Goal: Information Seeking & Learning: Find specific fact

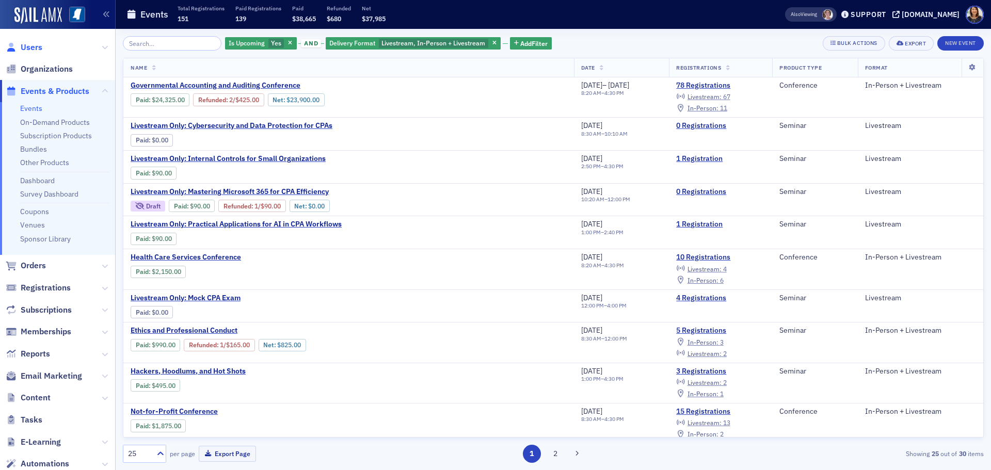
click at [32, 49] on span "Users" at bounding box center [32, 47] width 22 height 11
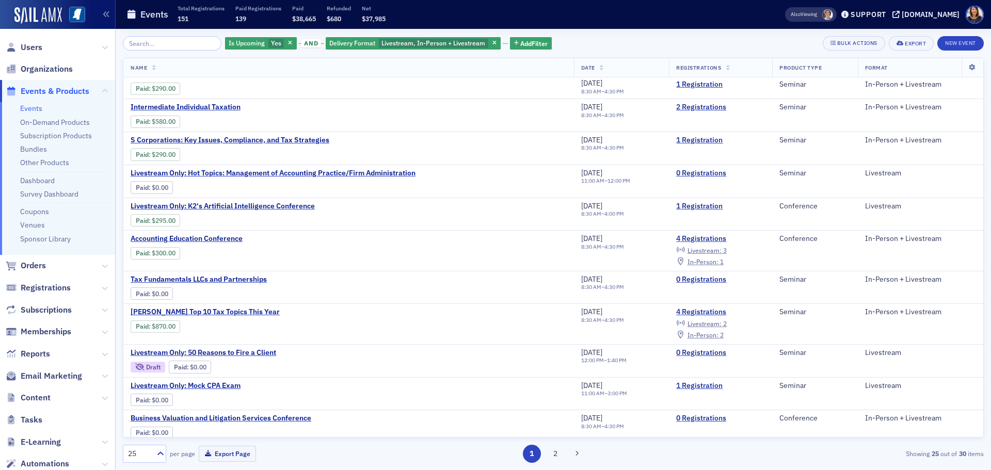
scroll to position [530, 0]
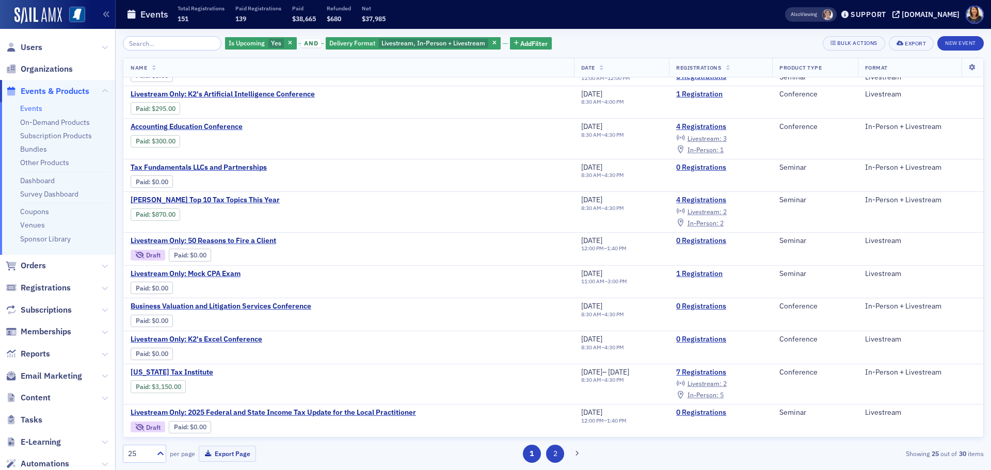
click at [556, 454] on button "2" at bounding box center [555, 454] width 18 height 18
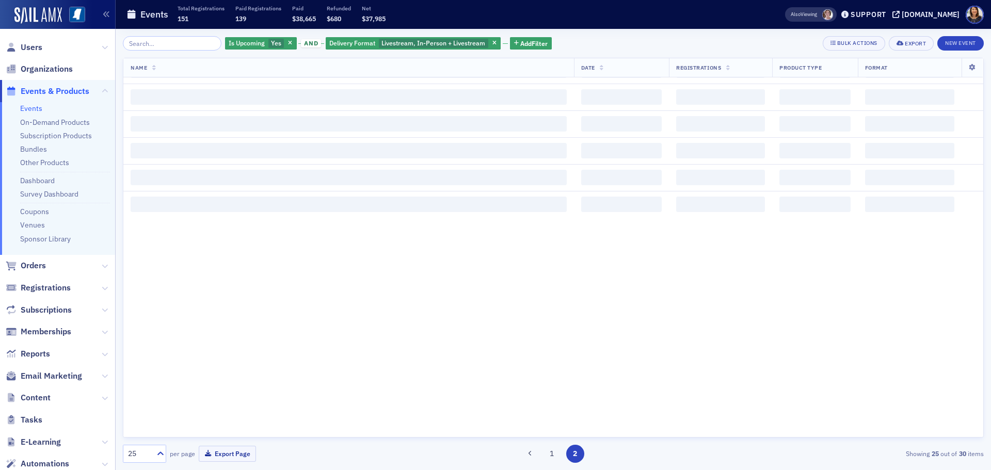
scroll to position [0, 0]
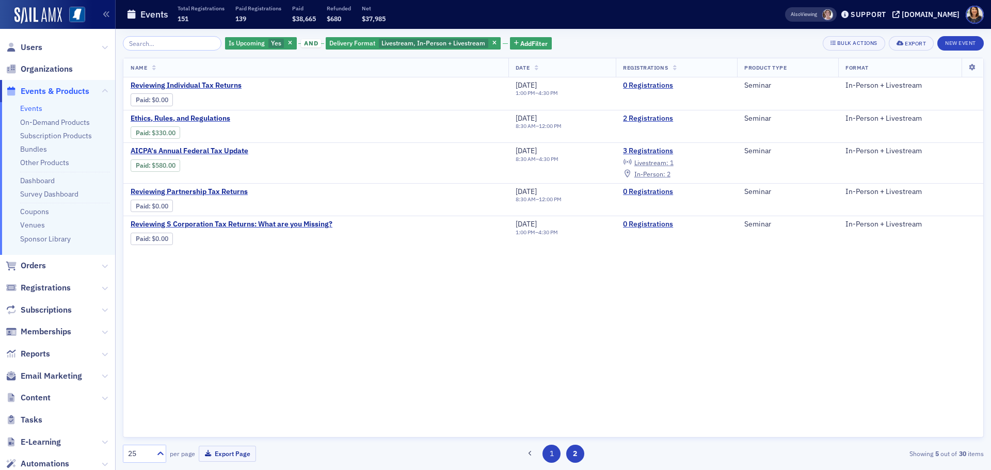
click at [552, 453] on button "1" at bounding box center [552, 454] width 18 height 18
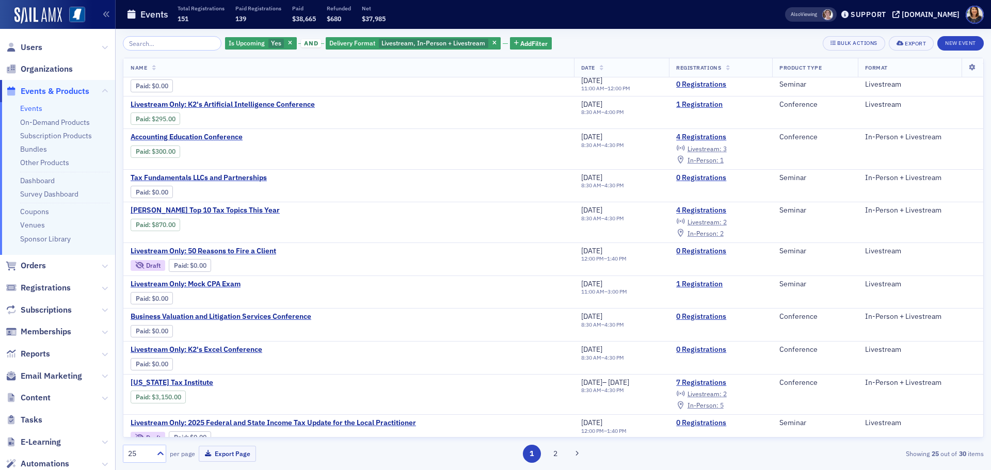
scroll to position [530, 0]
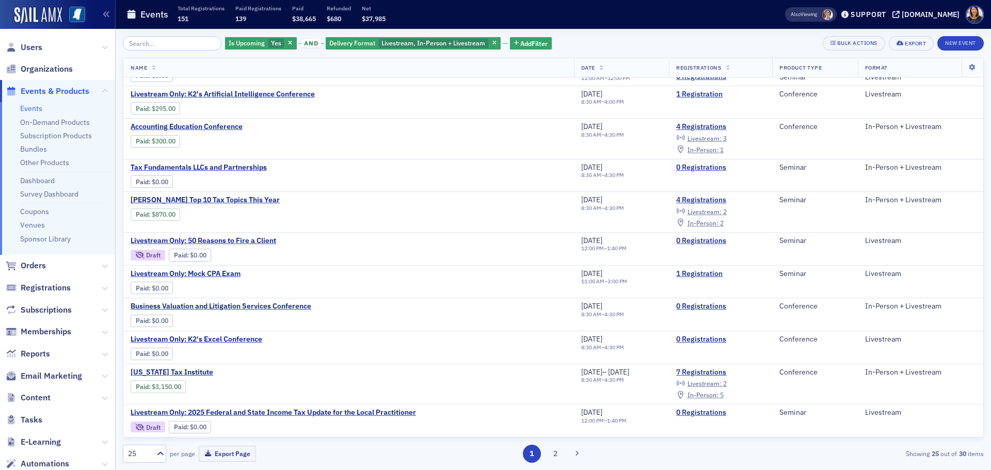
click at [27, 54] on span "Users" at bounding box center [57, 47] width 115 height 22
click at [33, 44] on span "Users" at bounding box center [32, 47] width 22 height 11
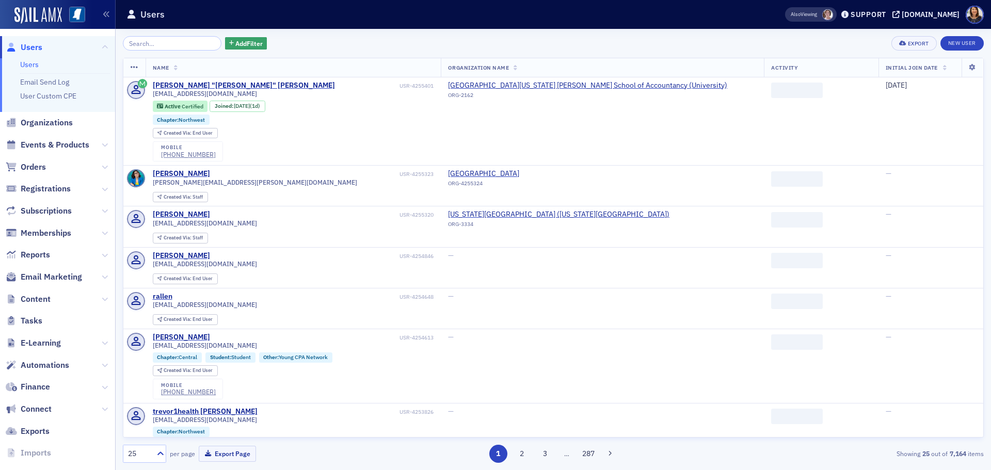
click at [149, 43] on input "search" at bounding box center [172, 43] width 99 height 14
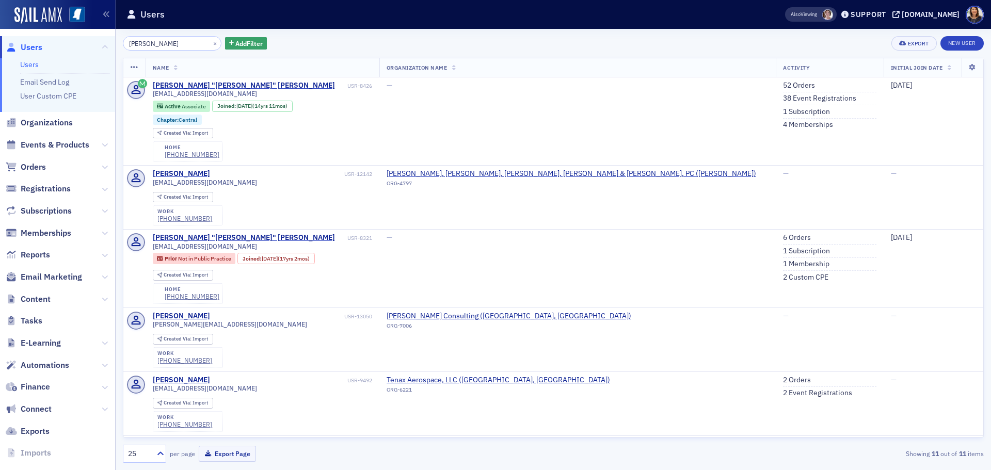
type input "[PERSON_NAME]"
